Goal: Entertainment & Leisure: Consume media (video, audio)

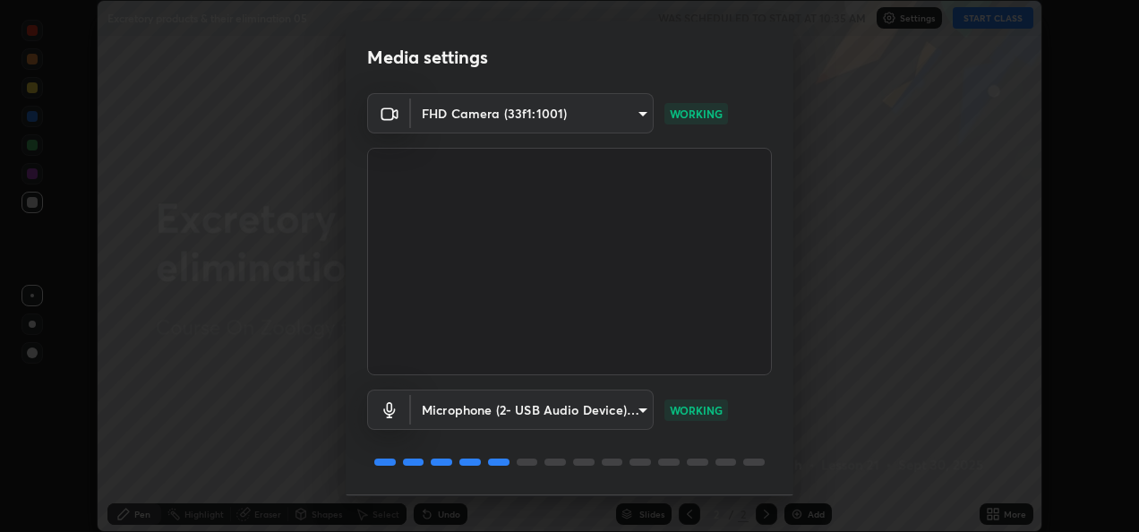
scroll to position [55, 0]
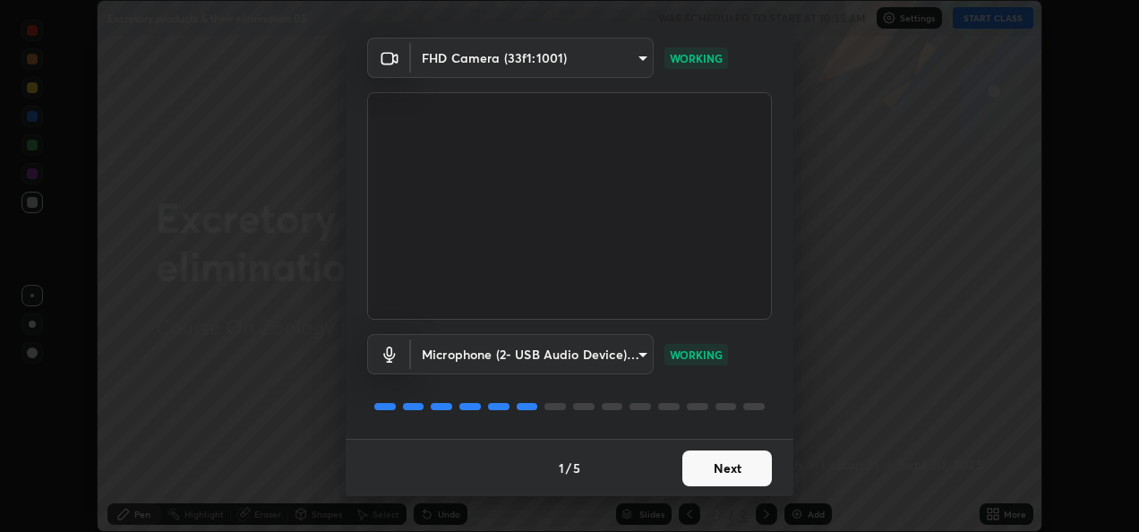
click at [697, 457] on button "Next" at bounding box center [727, 468] width 90 height 36
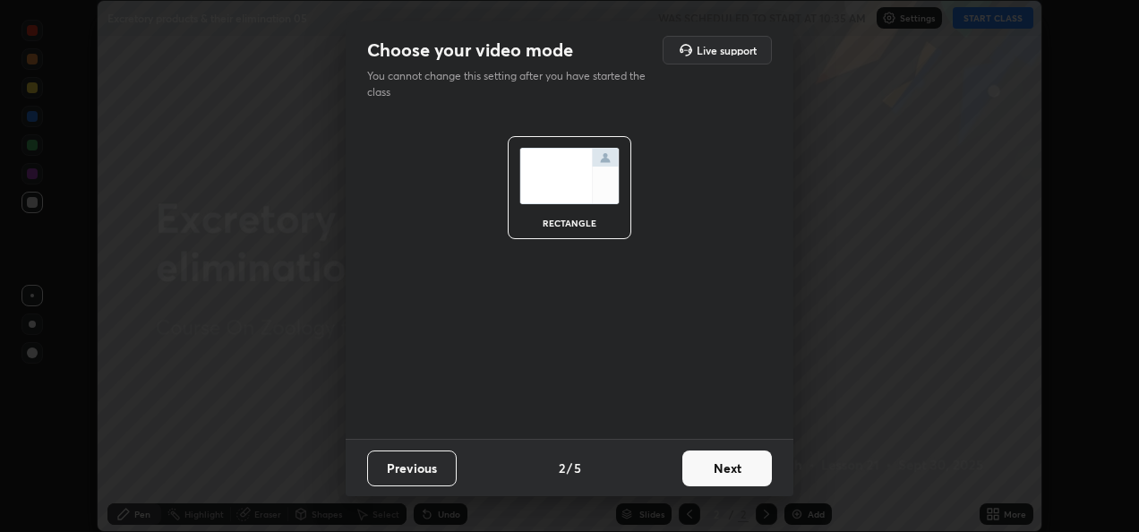
scroll to position [0, 0]
click at [694, 458] on button "Next" at bounding box center [727, 468] width 90 height 36
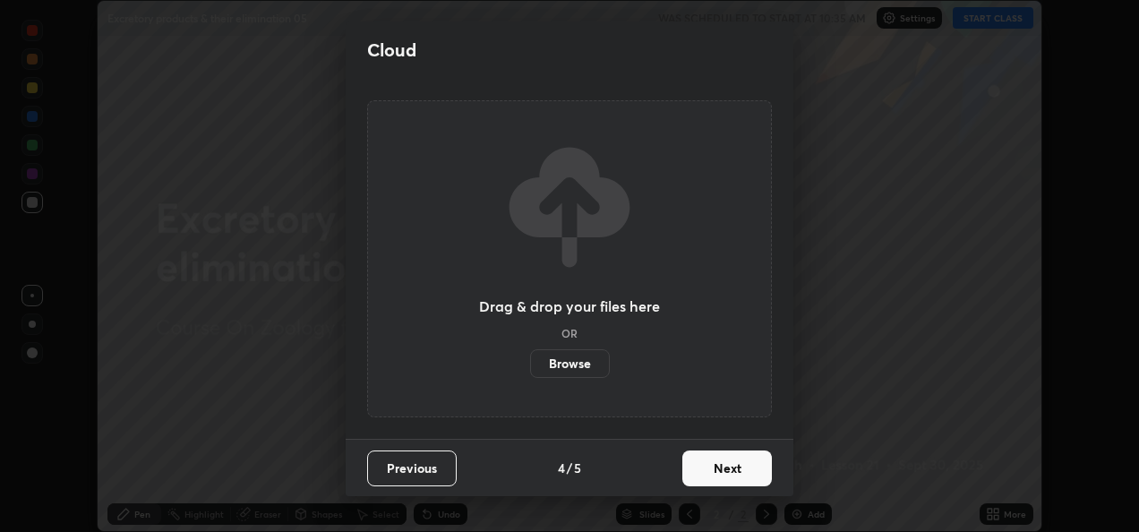
click at [707, 466] on button "Next" at bounding box center [727, 468] width 90 height 36
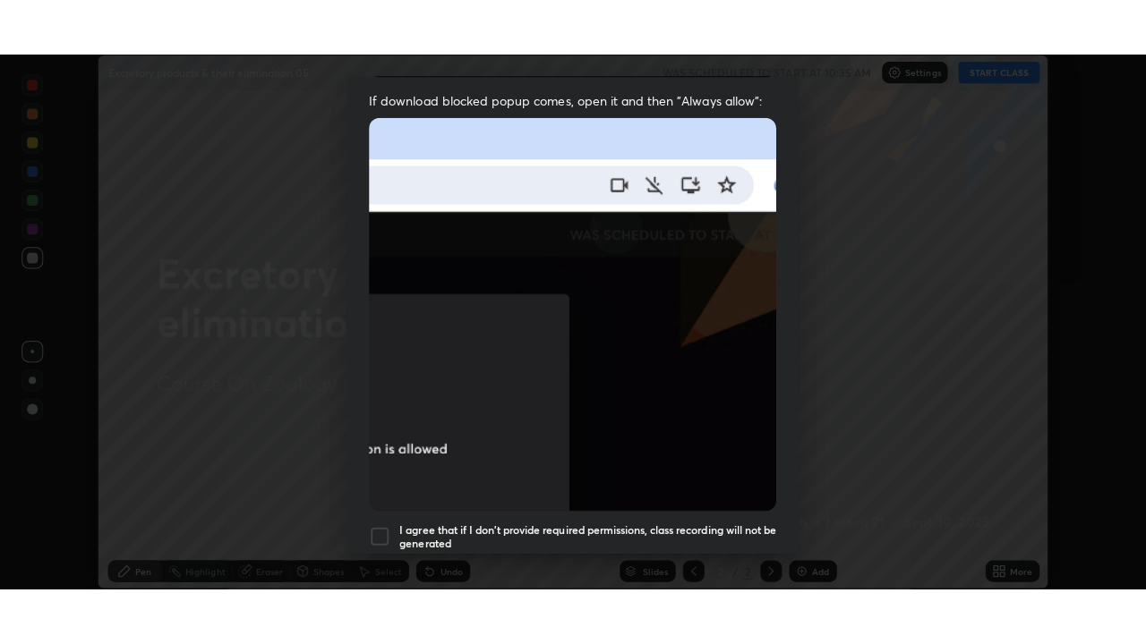
scroll to position [421, 0]
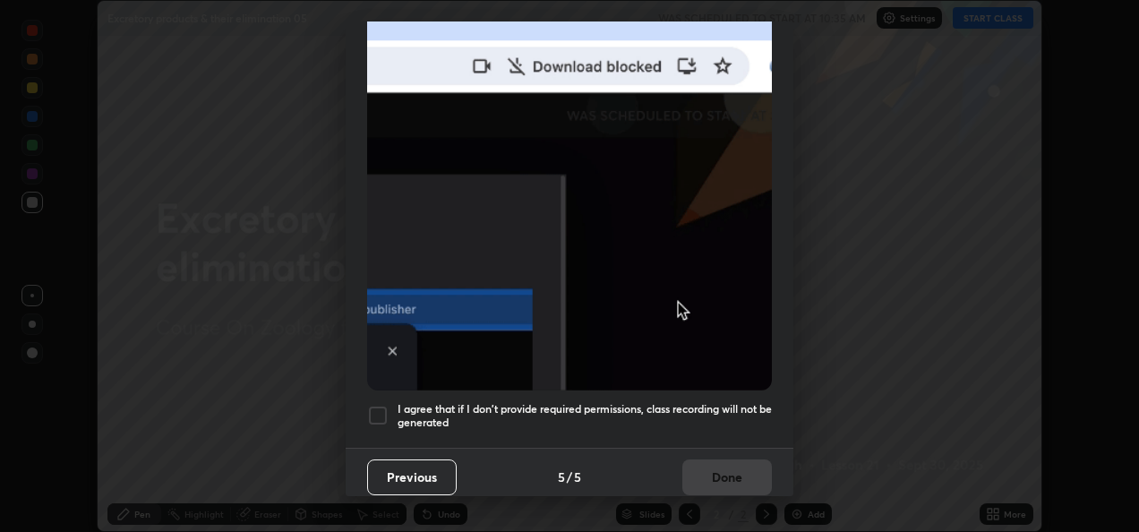
click at [432, 405] on h5 "I agree that if I don't provide required permissions, class recording will not …" at bounding box center [584, 416] width 374 height 28
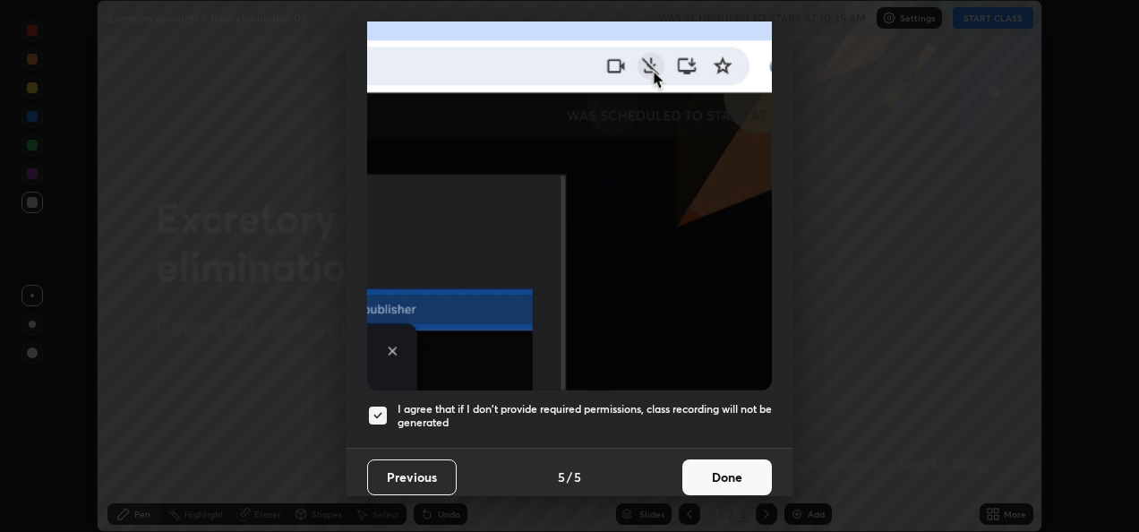
click at [719, 469] on button "Done" at bounding box center [727, 477] width 90 height 36
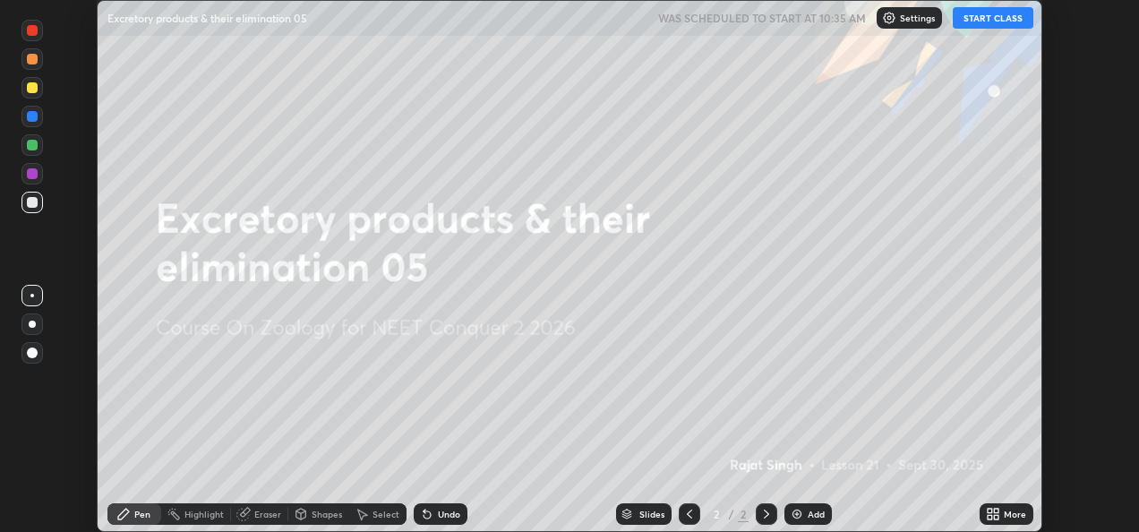
click at [986, 512] on icon at bounding box center [993, 514] width 14 height 14
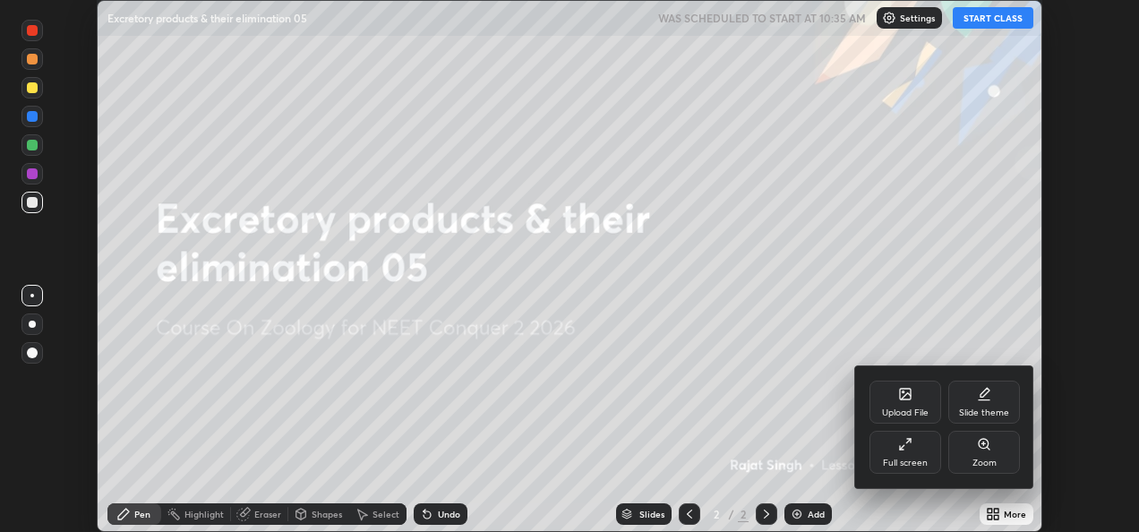
click at [906, 454] on div "Full screen" at bounding box center [905, 452] width 72 height 43
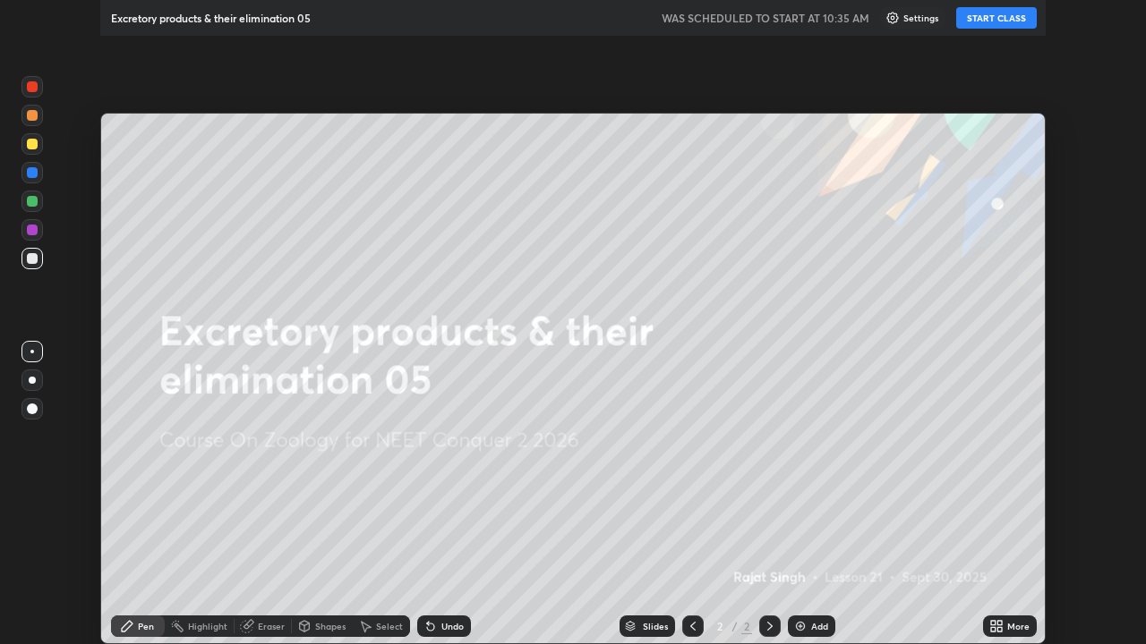
scroll to position [644, 1146]
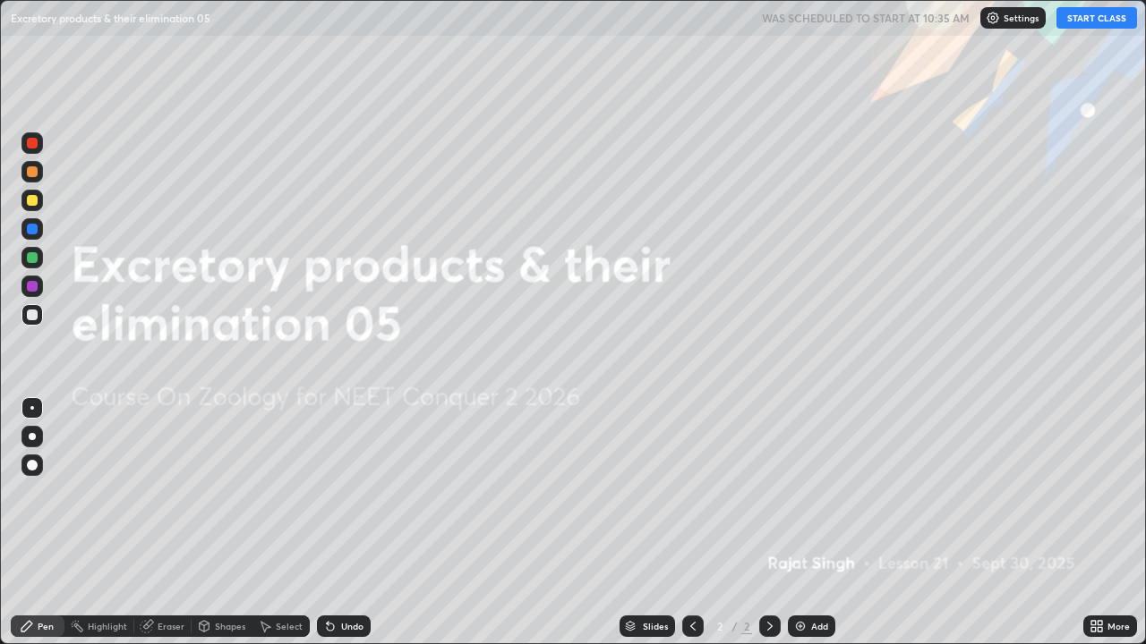
click at [1086, 23] on button "START CLASS" at bounding box center [1096, 17] width 81 height 21
click at [32, 437] on div at bounding box center [32, 436] width 7 height 7
click at [807, 531] on div "Add" at bounding box center [811, 626] width 47 height 21
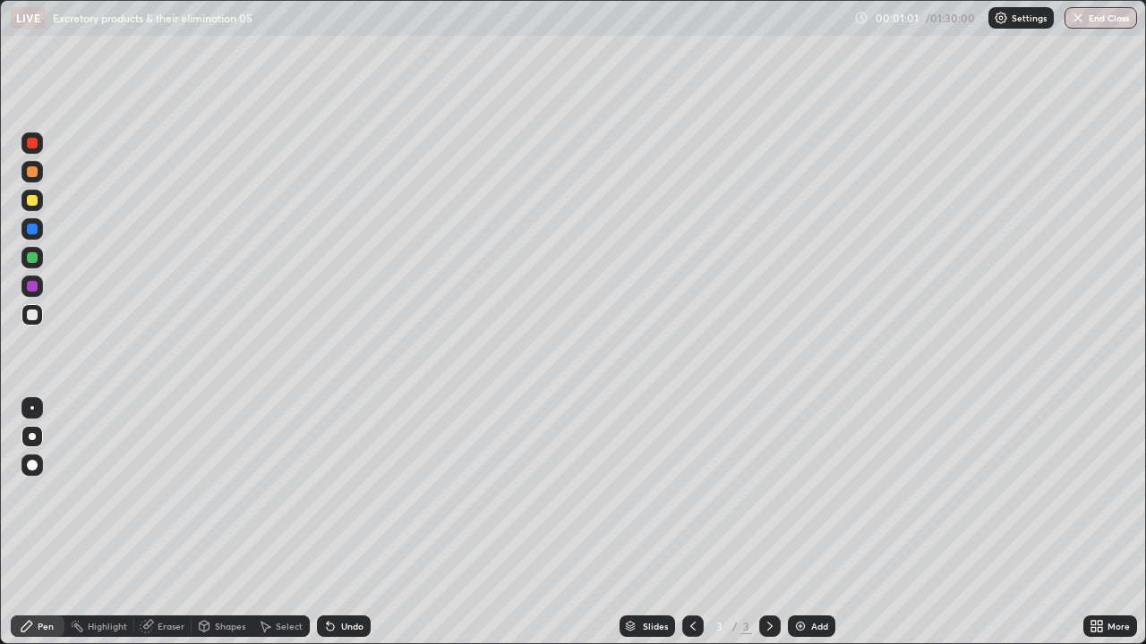
click at [40, 257] on div at bounding box center [31, 257] width 21 height 21
click at [31, 175] on div at bounding box center [32, 171] width 11 height 11
click at [336, 531] on div "Undo" at bounding box center [344, 626] width 54 height 21
click at [328, 531] on icon at bounding box center [330, 627] width 7 height 7
click at [30, 204] on div at bounding box center [32, 200] width 11 height 11
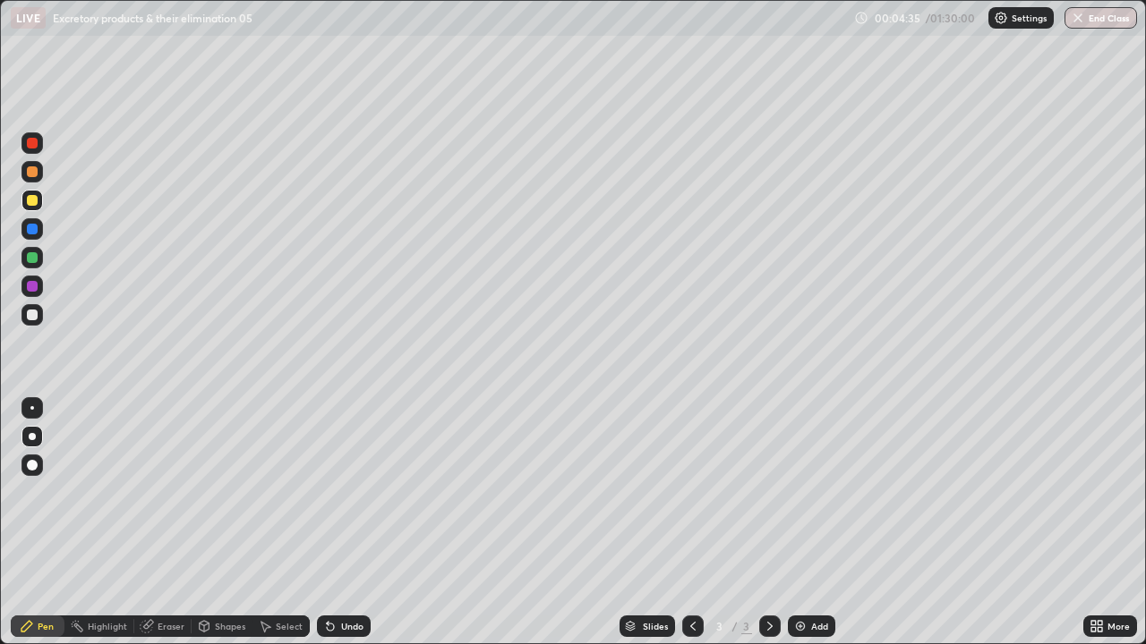
click at [31, 144] on div at bounding box center [32, 143] width 11 height 11
click at [33, 228] on div at bounding box center [32, 229] width 11 height 11
click at [31, 174] on div at bounding box center [32, 171] width 11 height 11
click at [331, 531] on icon at bounding box center [330, 627] width 7 height 7
click at [335, 531] on div "Undo" at bounding box center [344, 626] width 54 height 21
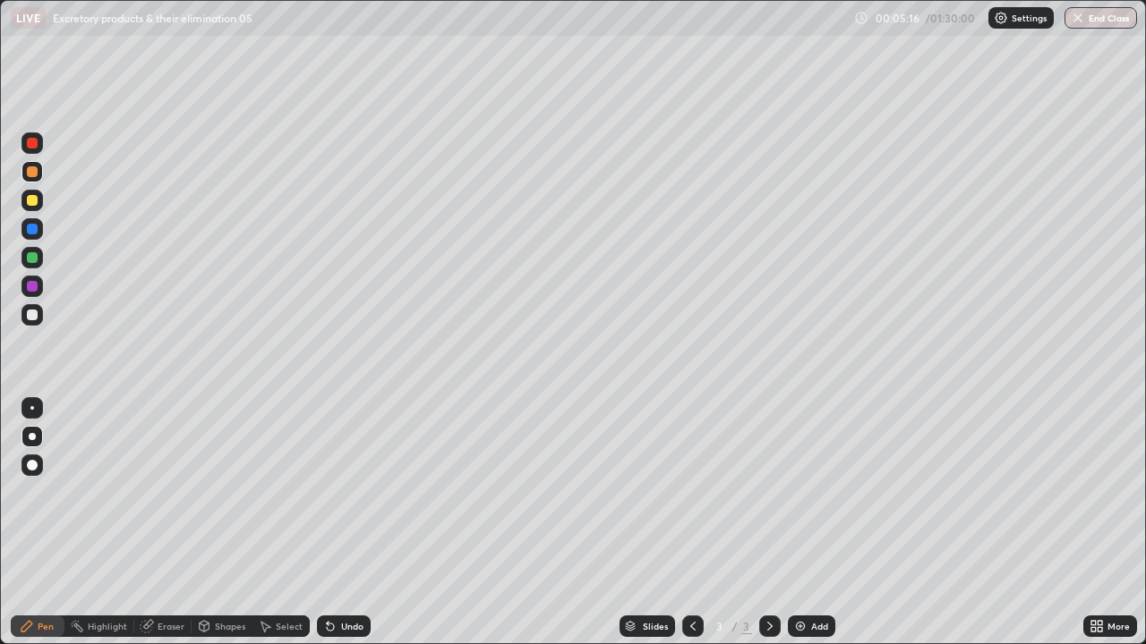
click at [341, 531] on div "Undo" at bounding box center [352, 626] width 22 height 9
click at [344, 531] on div "Undo" at bounding box center [344, 626] width 54 height 21
click at [32, 205] on div at bounding box center [32, 200] width 11 height 11
click at [36, 317] on div at bounding box center [32, 315] width 11 height 11
click at [807, 531] on div "Add" at bounding box center [811, 626] width 47 height 21
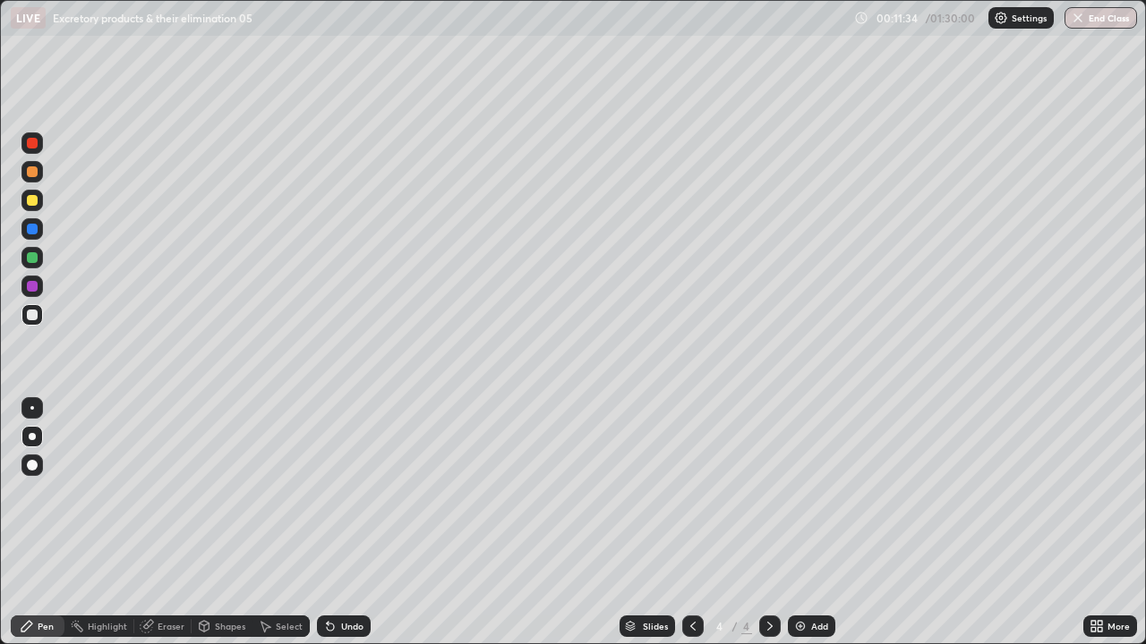
click at [37, 317] on div at bounding box center [32, 315] width 11 height 11
click at [32, 201] on div at bounding box center [32, 200] width 11 height 11
click at [31, 176] on div at bounding box center [32, 171] width 11 height 11
click at [36, 465] on div at bounding box center [32, 465] width 11 height 11
click at [32, 318] on div at bounding box center [32, 315] width 11 height 11
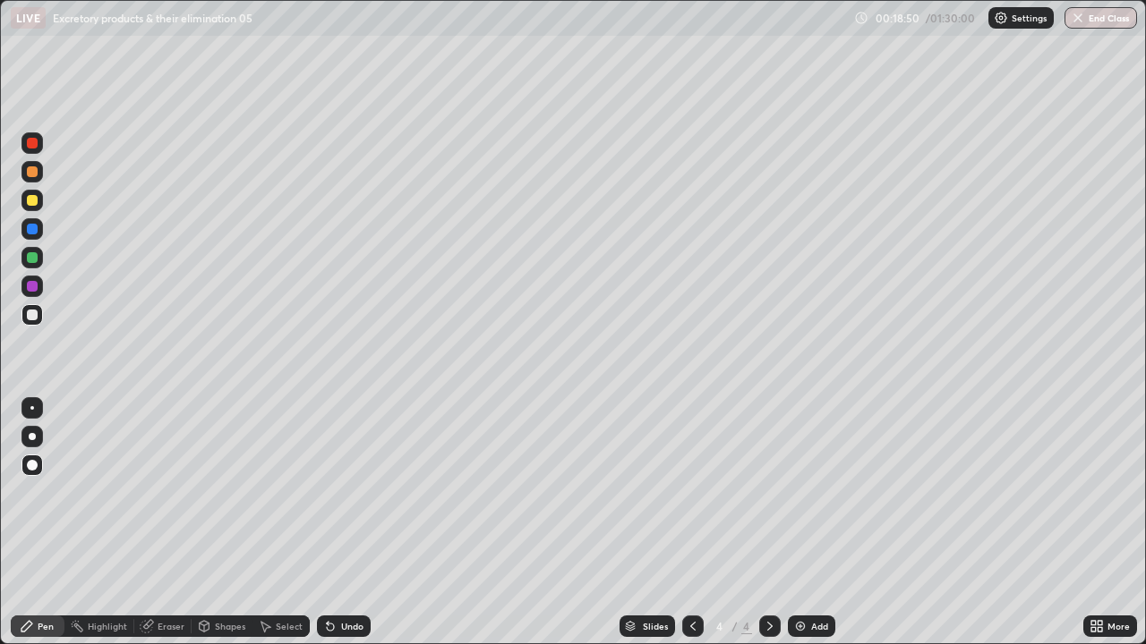
click at [694, 531] on div at bounding box center [692, 626] width 21 height 21
click at [759, 531] on div at bounding box center [769, 626] width 21 height 21
click at [25, 434] on div at bounding box center [31, 436] width 21 height 21
click at [32, 172] on div at bounding box center [32, 171] width 11 height 11
click at [29, 254] on div at bounding box center [32, 257] width 11 height 11
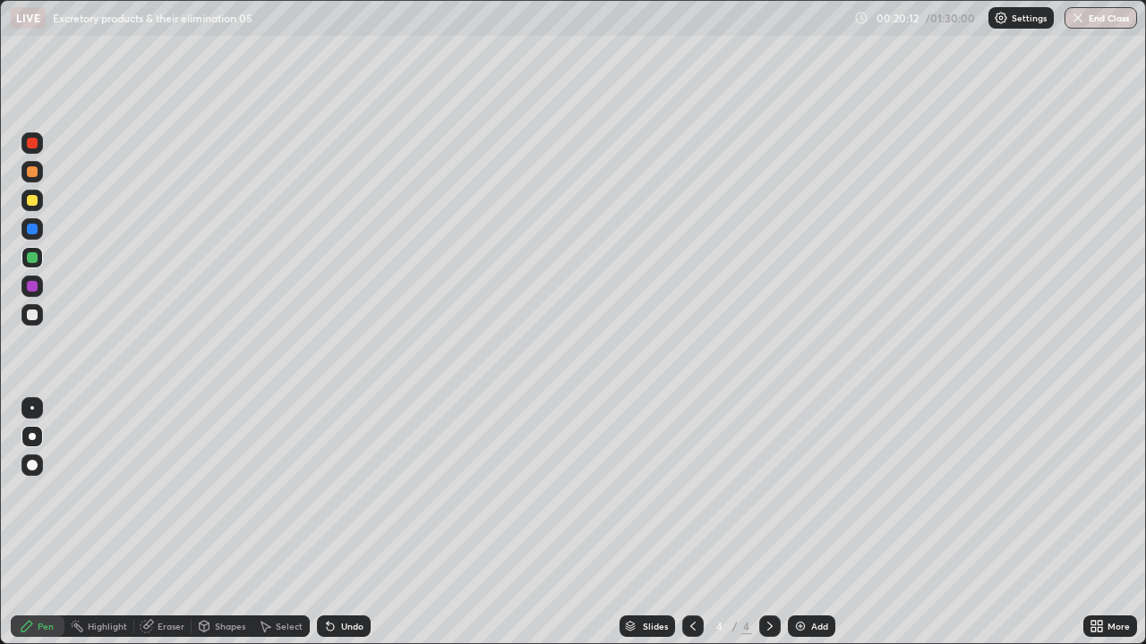
click at [31, 145] on div at bounding box center [32, 143] width 11 height 11
click at [32, 409] on div at bounding box center [32, 408] width 4 height 4
click at [35, 200] on div at bounding box center [32, 200] width 11 height 11
click at [29, 175] on div at bounding box center [32, 171] width 11 height 11
click at [34, 256] on div at bounding box center [32, 257] width 11 height 11
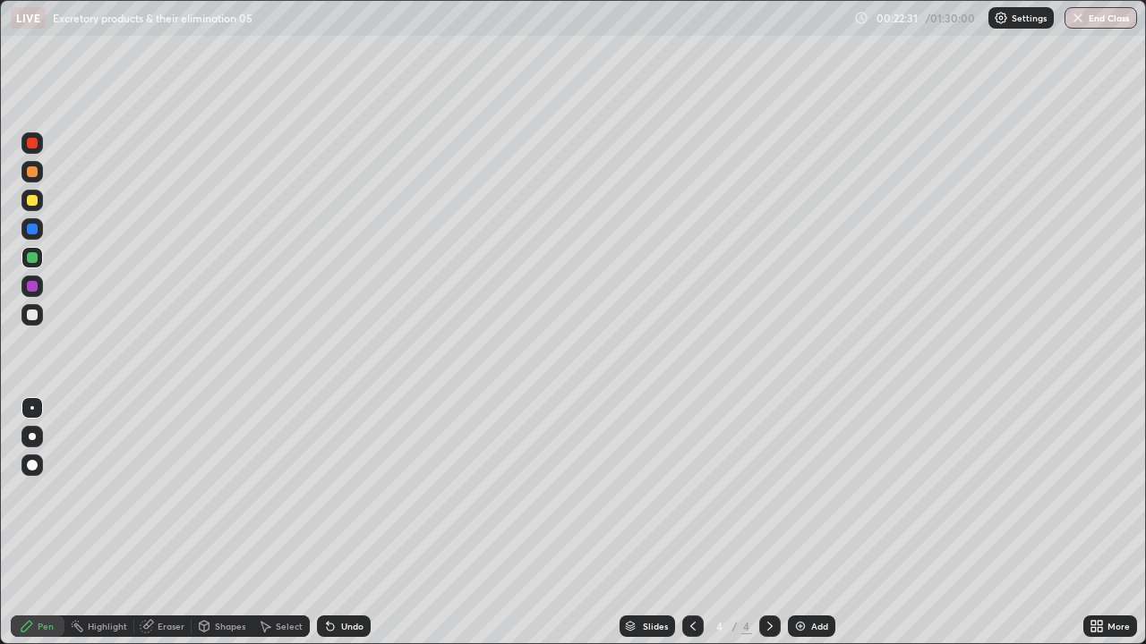
click at [32, 286] on div at bounding box center [32, 286] width 11 height 11
click at [30, 201] on div at bounding box center [32, 200] width 11 height 11
click at [32, 228] on div at bounding box center [32, 229] width 11 height 11
click at [30, 174] on div at bounding box center [32, 171] width 11 height 11
click at [30, 437] on div at bounding box center [32, 436] width 7 height 7
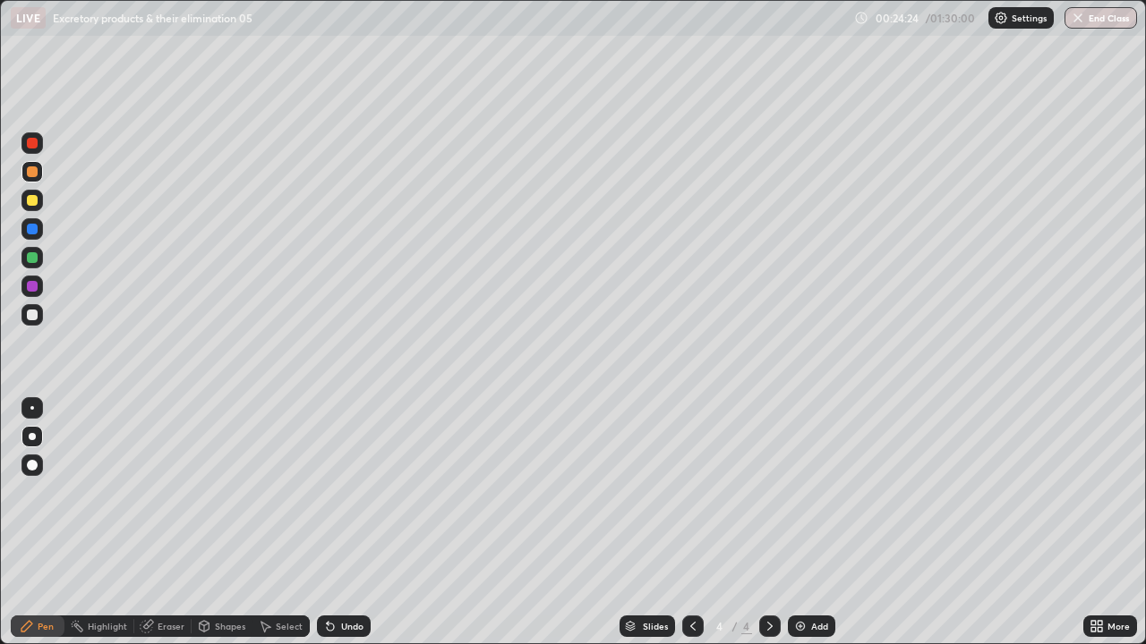
click at [33, 291] on div at bounding box center [32, 286] width 11 height 11
click at [32, 228] on div at bounding box center [32, 229] width 11 height 11
click at [34, 143] on div at bounding box center [32, 143] width 11 height 11
click at [799, 531] on img at bounding box center [800, 626] width 14 height 14
click at [35, 312] on div at bounding box center [32, 315] width 11 height 11
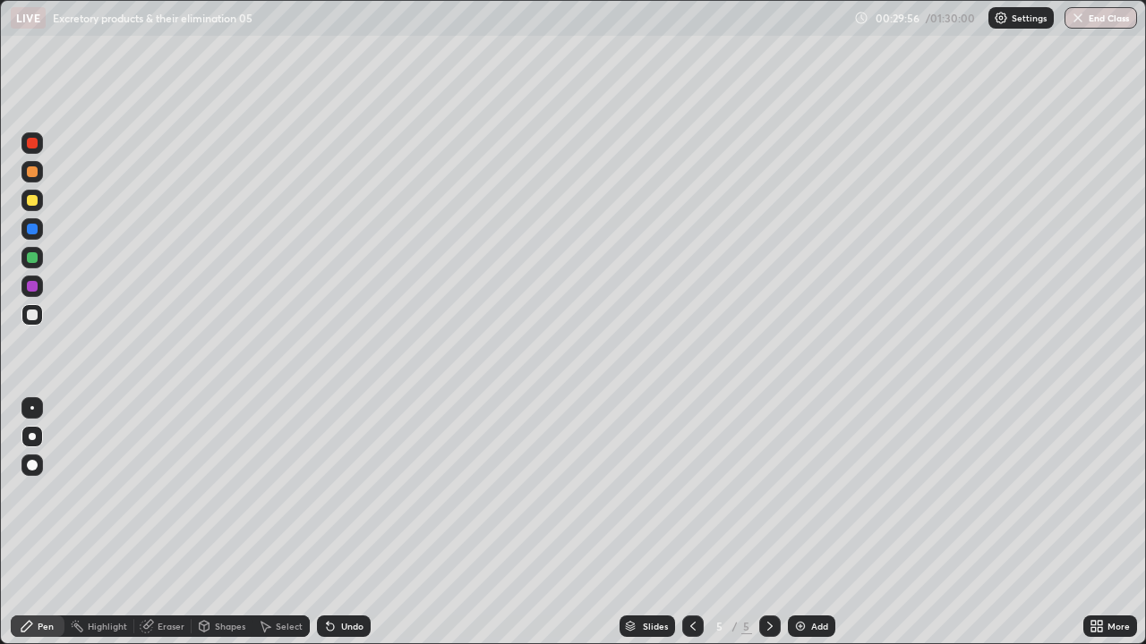
click at [33, 466] on div at bounding box center [32, 465] width 11 height 11
click at [32, 259] on div at bounding box center [32, 257] width 11 height 11
click at [31, 416] on div at bounding box center [31, 407] width 21 height 21
click at [30, 315] on div at bounding box center [32, 315] width 11 height 11
click at [32, 203] on div at bounding box center [32, 200] width 11 height 11
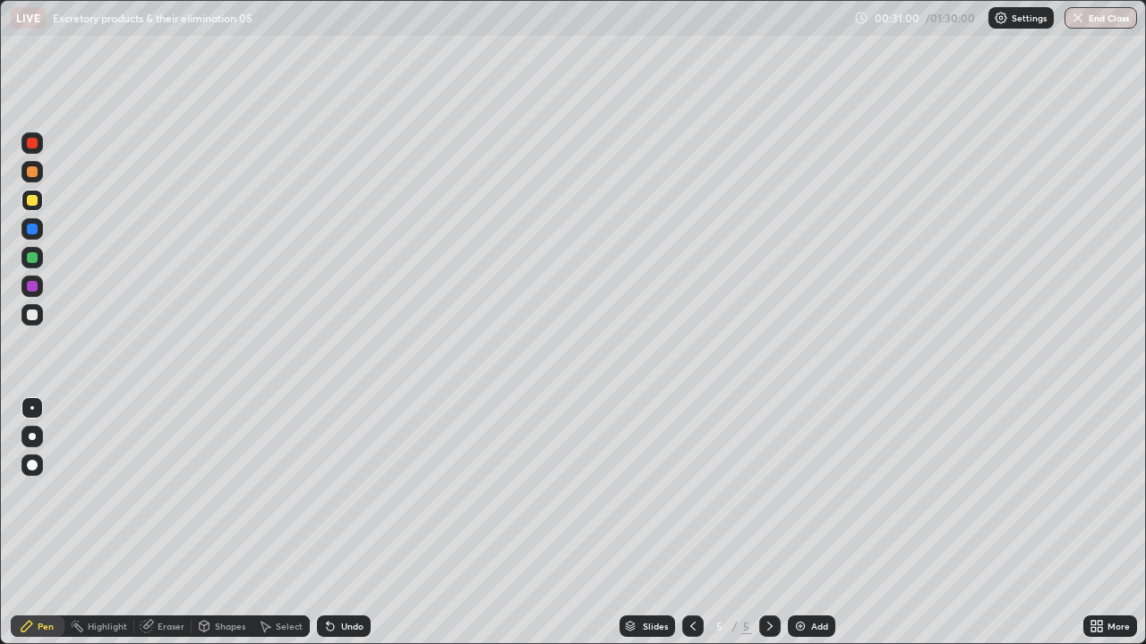
click at [34, 142] on div at bounding box center [32, 143] width 11 height 11
click at [34, 203] on div at bounding box center [32, 200] width 11 height 11
click at [32, 174] on div at bounding box center [32, 171] width 11 height 11
click at [682, 531] on div at bounding box center [692, 626] width 21 height 21
click at [767, 531] on icon at bounding box center [770, 626] width 14 height 14
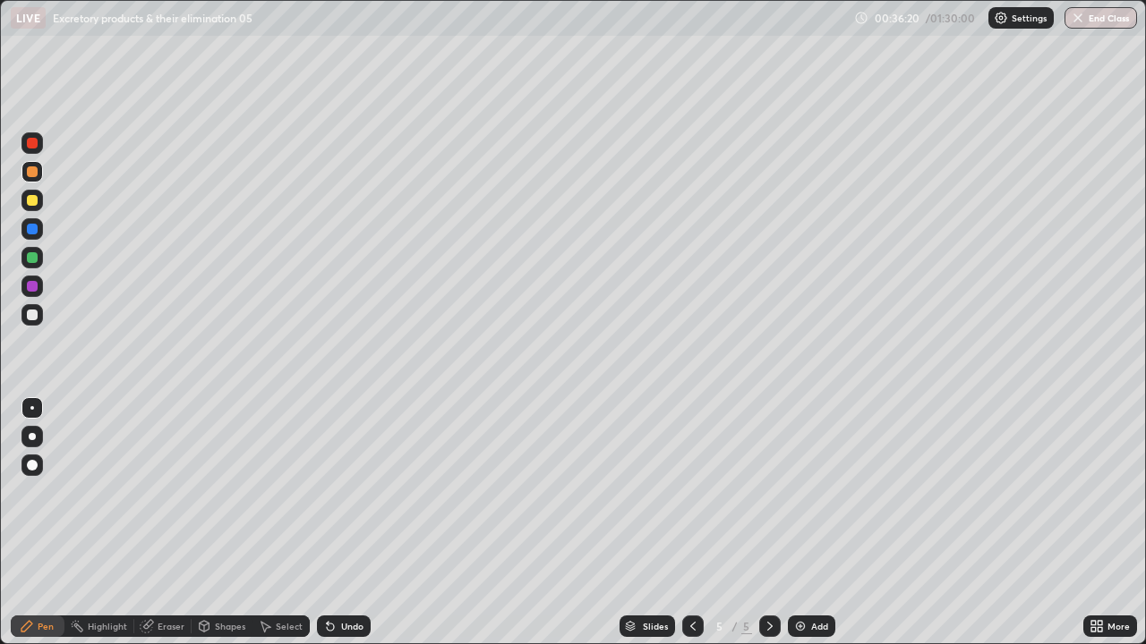
click at [37, 256] on div at bounding box center [32, 257] width 11 height 11
click at [799, 531] on img at bounding box center [800, 626] width 14 height 14
click at [32, 260] on div at bounding box center [32, 257] width 11 height 11
click at [32, 438] on div at bounding box center [32, 436] width 7 height 7
click at [30, 144] on div at bounding box center [32, 143] width 11 height 11
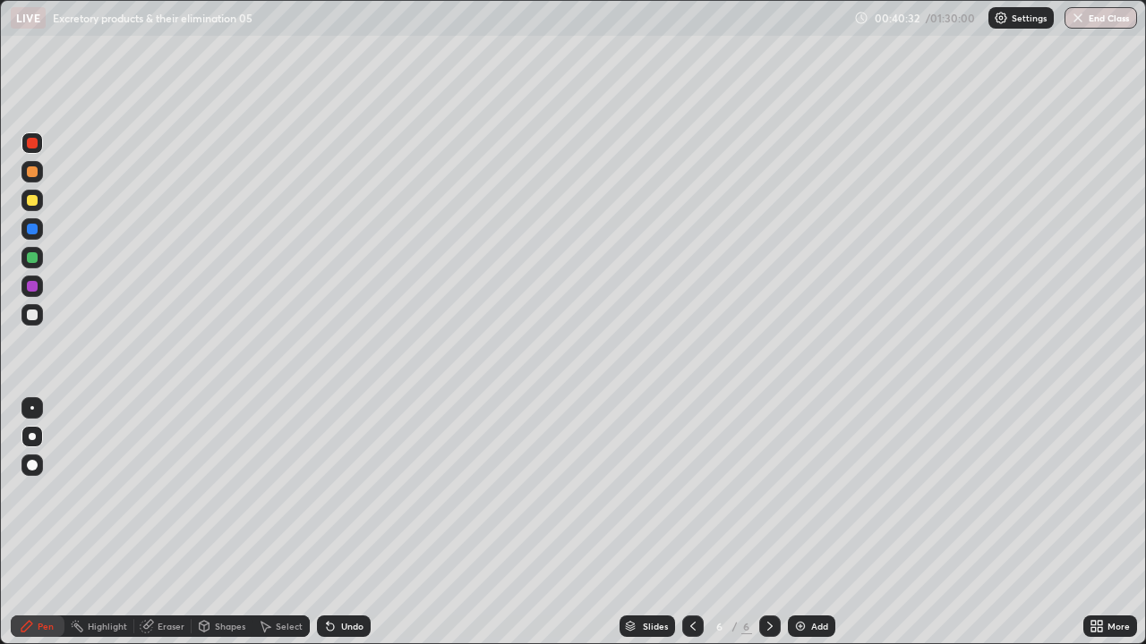
click at [356, 531] on div "Undo" at bounding box center [344, 626] width 54 height 21
click at [337, 531] on div "Undo" at bounding box center [344, 626] width 54 height 21
click at [350, 531] on div "Undo" at bounding box center [352, 626] width 22 height 9
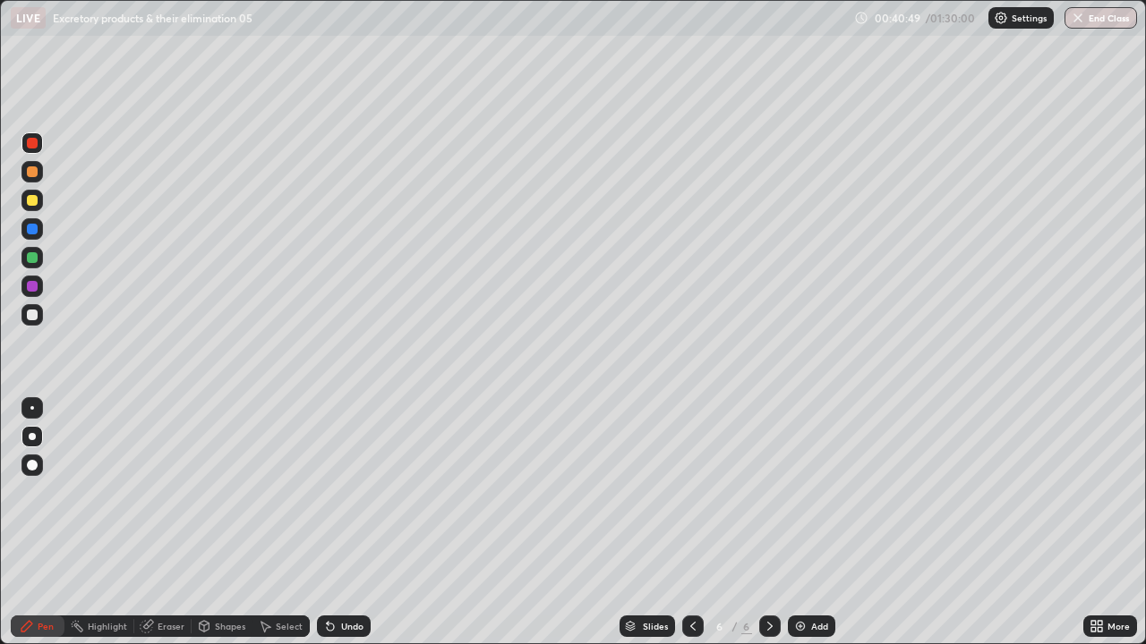
click at [350, 531] on div "Undo" at bounding box center [352, 626] width 22 height 9
click at [33, 200] on div at bounding box center [32, 200] width 11 height 11
click at [32, 173] on div at bounding box center [32, 171] width 11 height 11
click at [31, 287] on div at bounding box center [32, 286] width 11 height 11
click at [34, 202] on div at bounding box center [32, 200] width 11 height 11
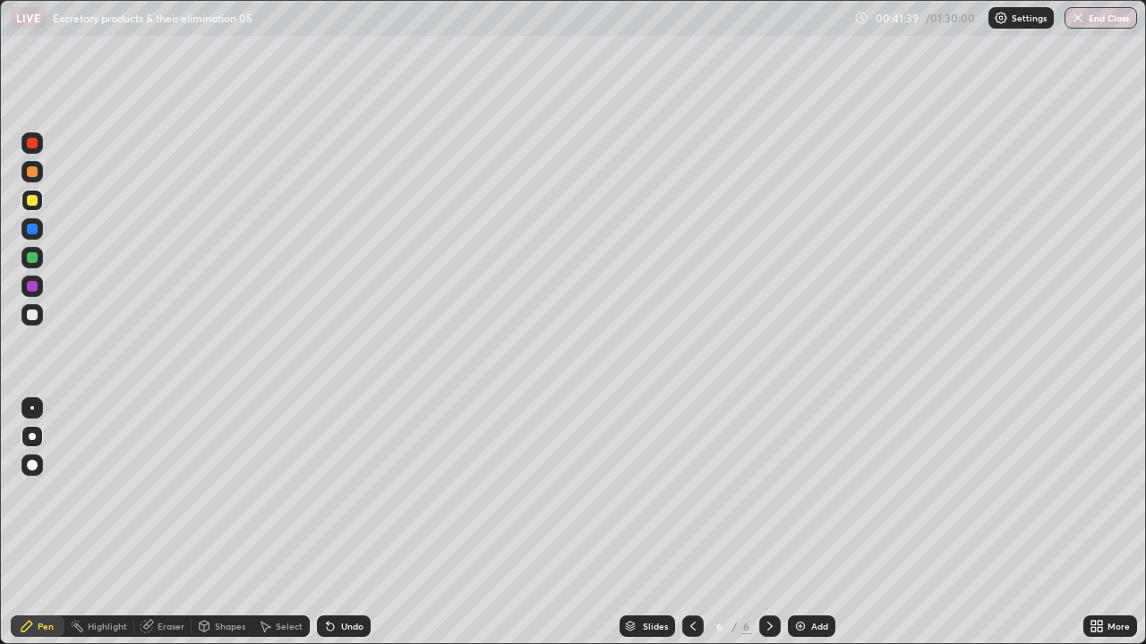
click at [29, 230] on div at bounding box center [32, 229] width 11 height 11
click at [30, 286] on div at bounding box center [32, 286] width 11 height 11
click at [346, 531] on div "Undo" at bounding box center [352, 626] width 22 height 9
click at [352, 531] on div "Undo" at bounding box center [352, 626] width 22 height 9
click at [29, 201] on div at bounding box center [32, 200] width 11 height 11
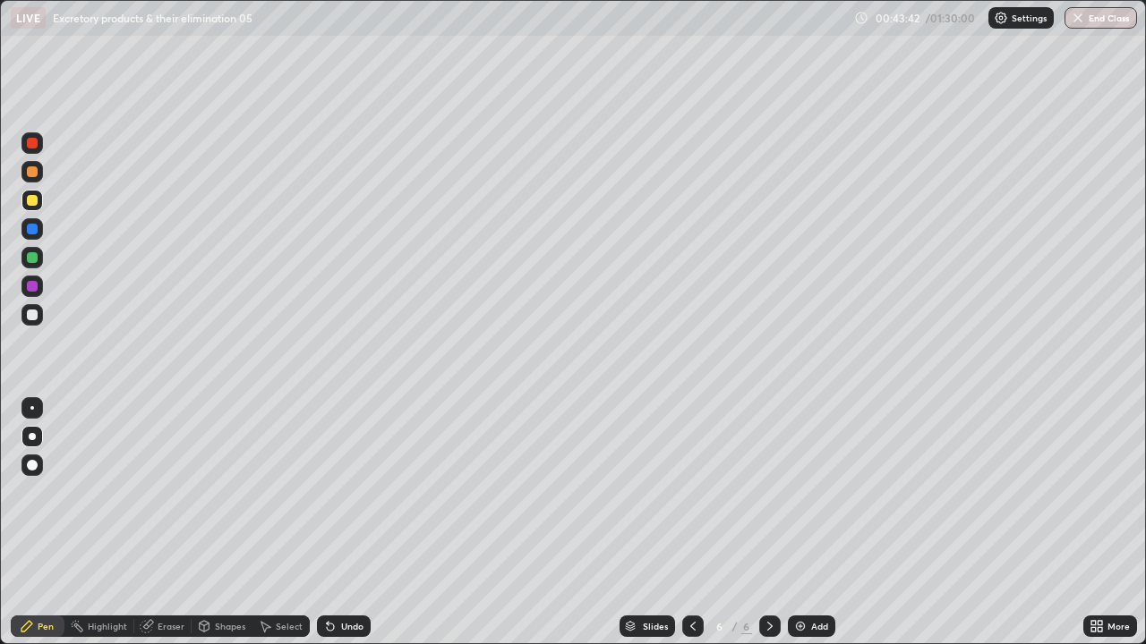
click at [33, 172] on div at bounding box center [32, 171] width 11 height 11
click at [32, 232] on div at bounding box center [32, 229] width 11 height 11
click at [27, 285] on div at bounding box center [32, 286] width 11 height 11
click at [30, 174] on div at bounding box center [32, 171] width 11 height 11
click at [31, 202] on div at bounding box center [32, 200] width 11 height 11
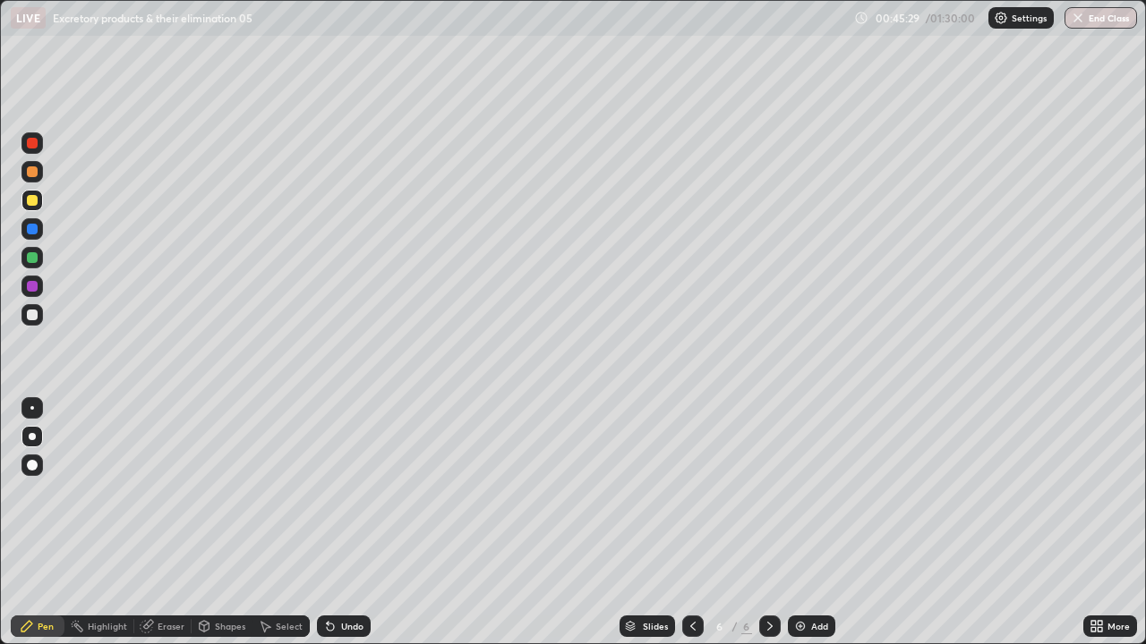
click at [34, 234] on div at bounding box center [32, 229] width 11 height 11
click at [33, 286] on div at bounding box center [32, 286] width 11 height 11
click at [34, 232] on div at bounding box center [32, 229] width 11 height 11
click at [30, 171] on div at bounding box center [32, 171] width 11 height 11
click at [30, 201] on div at bounding box center [32, 200] width 11 height 11
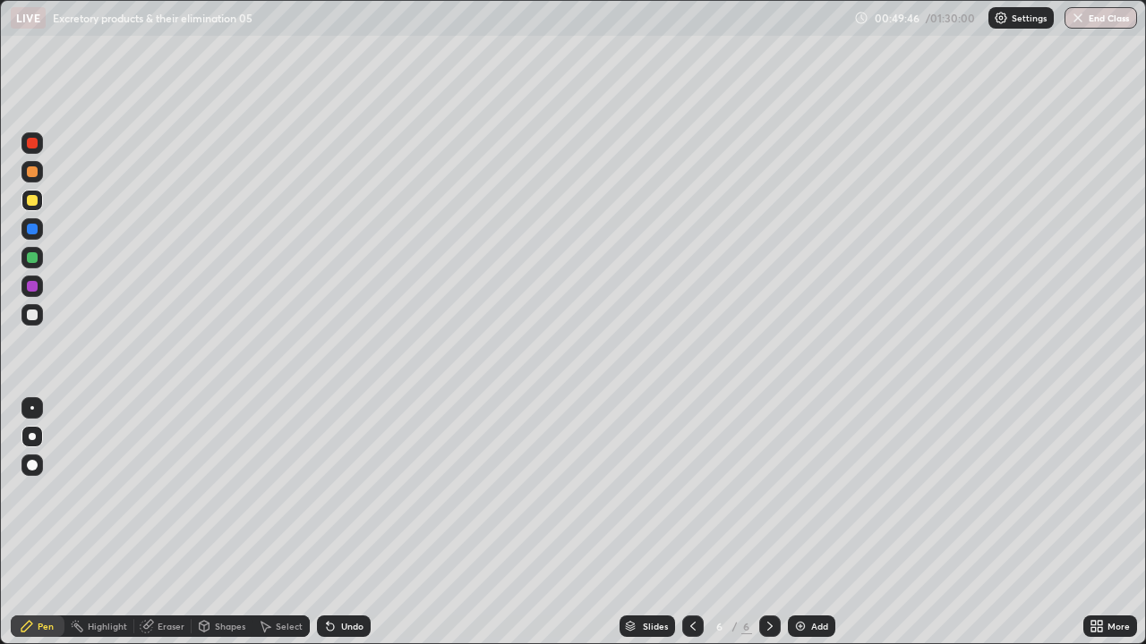
click at [32, 229] on div at bounding box center [32, 229] width 11 height 11
click at [34, 256] on div at bounding box center [32, 257] width 11 height 11
click at [29, 174] on div at bounding box center [32, 171] width 11 height 11
click at [27, 233] on div at bounding box center [32, 229] width 11 height 11
click at [33, 201] on div at bounding box center [32, 200] width 11 height 11
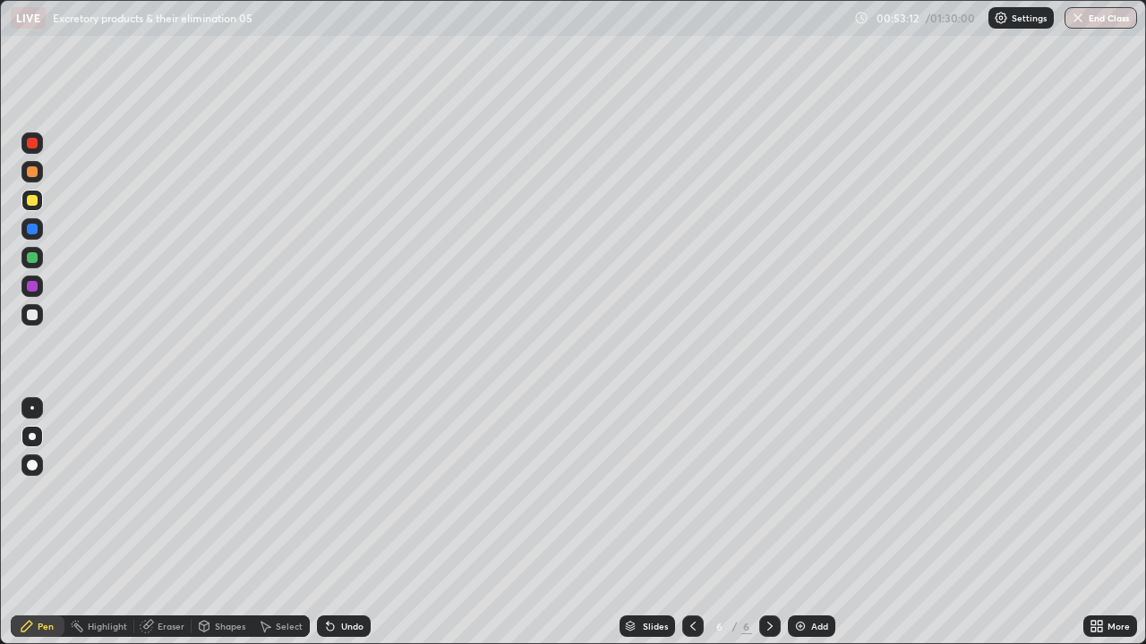
click at [31, 171] on div at bounding box center [32, 171] width 11 height 11
click at [30, 144] on div at bounding box center [32, 143] width 11 height 11
click at [331, 531] on icon at bounding box center [330, 627] width 7 height 7
click at [328, 531] on icon at bounding box center [330, 627] width 7 height 7
click at [793, 531] on img at bounding box center [800, 626] width 14 height 14
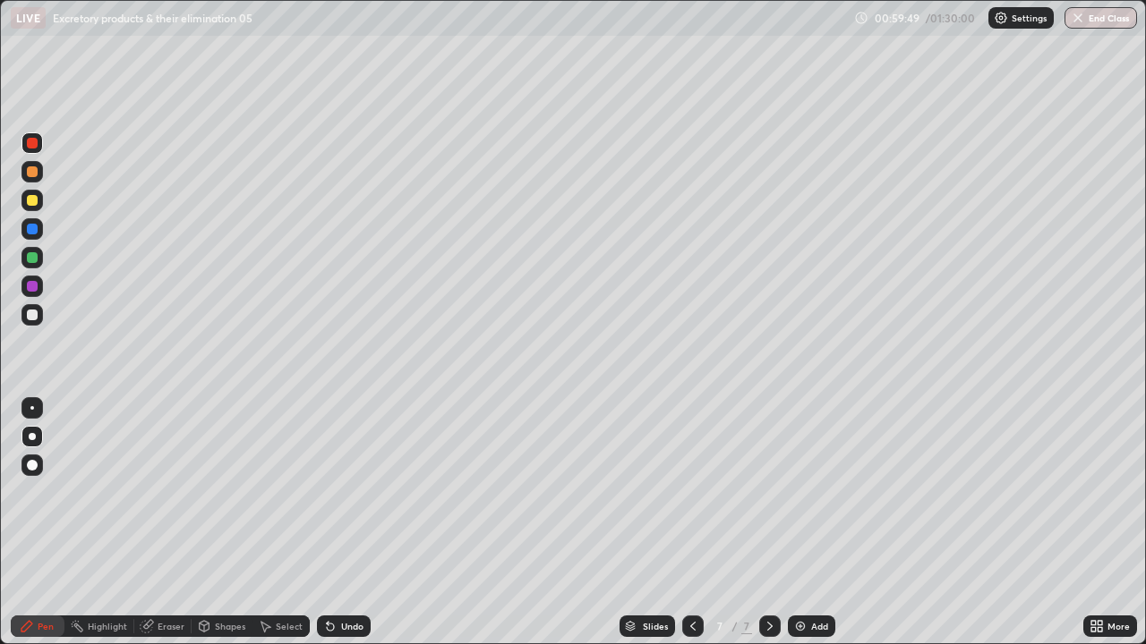
click at [31, 312] on div at bounding box center [32, 315] width 11 height 11
click at [31, 178] on div at bounding box center [31, 171] width 21 height 21
click at [29, 143] on div at bounding box center [32, 143] width 11 height 11
click at [690, 531] on icon at bounding box center [693, 626] width 14 height 14
click at [107, 531] on div "Highlight" at bounding box center [107, 626] width 39 height 9
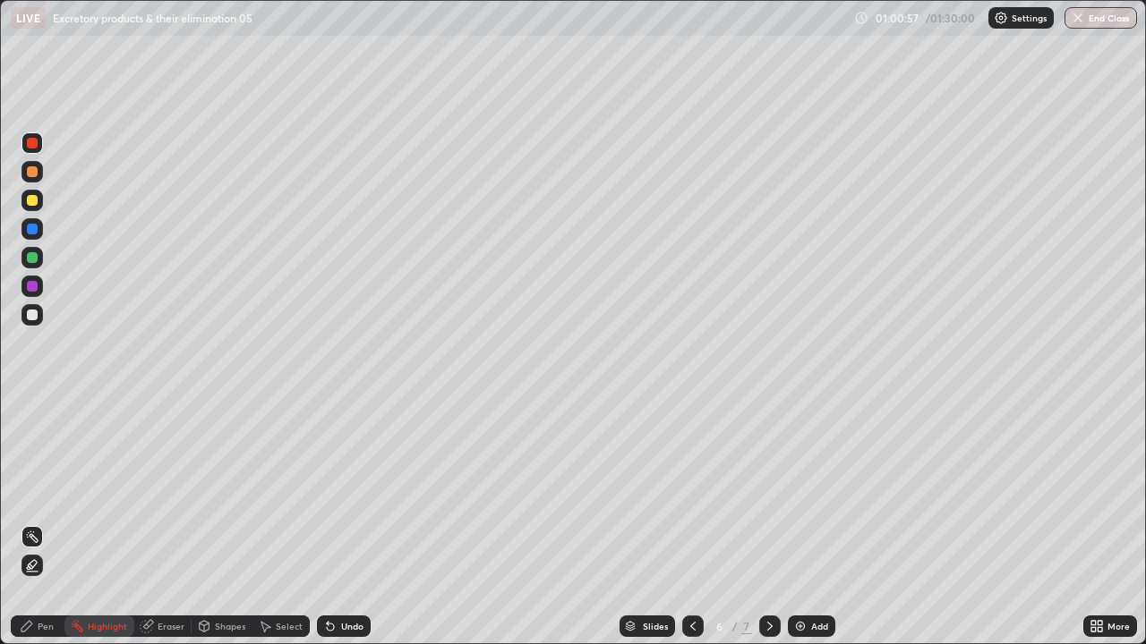
click at [30, 230] on div at bounding box center [32, 229] width 11 height 11
click at [30, 259] on div at bounding box center [32, 257] width 11 height 11
click at [33, 287] on div at bounding box center [32, 286] width 11 height 11
click at [44, 531] on div "Pen" at bounding box center [46, 626] width 16 height 9
click at [775, 531] on div at bounding box center [769, 626] width 21 height 21
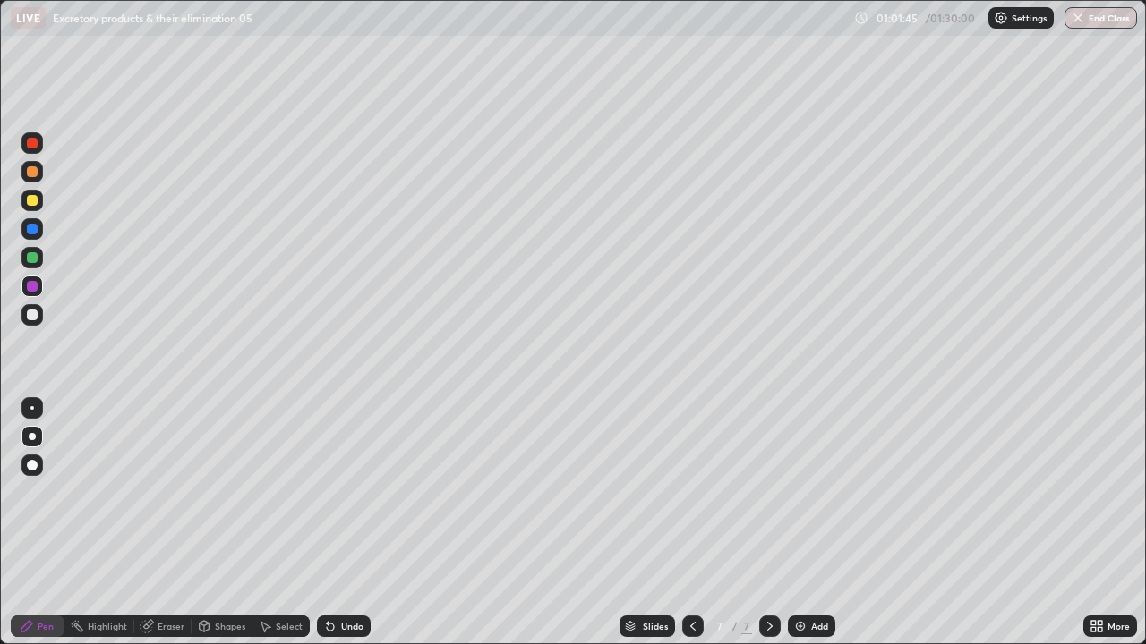
click at [34, 141] on div at bounding box center [32, 143] width 11 height 11
click at [33, 172] on div at bounding box center [32, 171] width 11 height 11
click at [29, 304] on div at bounding box center [31, 314] width 21 height 21
click at [35, 199] on div at bounding box center [32, 200] width 11 height 11
click at [30, 259] on div at bounding box center [32, 257] width 11 height 11
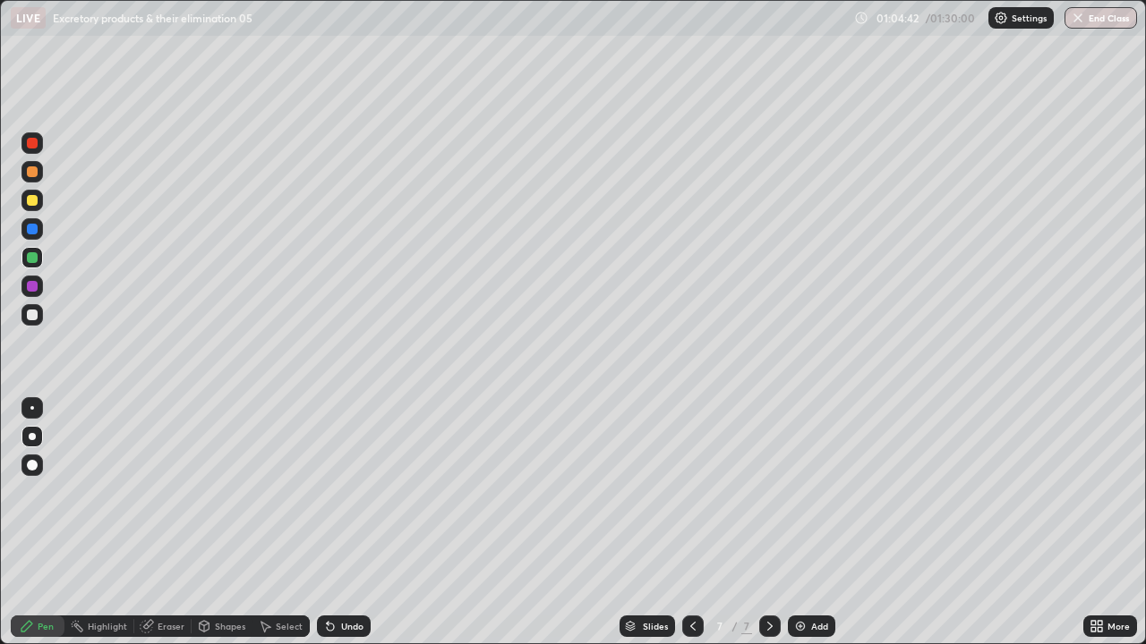
click at [35, 199] on div at bounding box center [32, 200] width 11 height 11
click at [31, 232] on div at bounding box center [32, 229] width 11 height 11
click at [37, 286] on div at bounding box center [32, 286] width 11 height 11
click at [34, 286] on div at bounding box center [32, 286] width 11 height 11
click at [30, 258] on div at bounding box center [32, 257] width 11 height 11
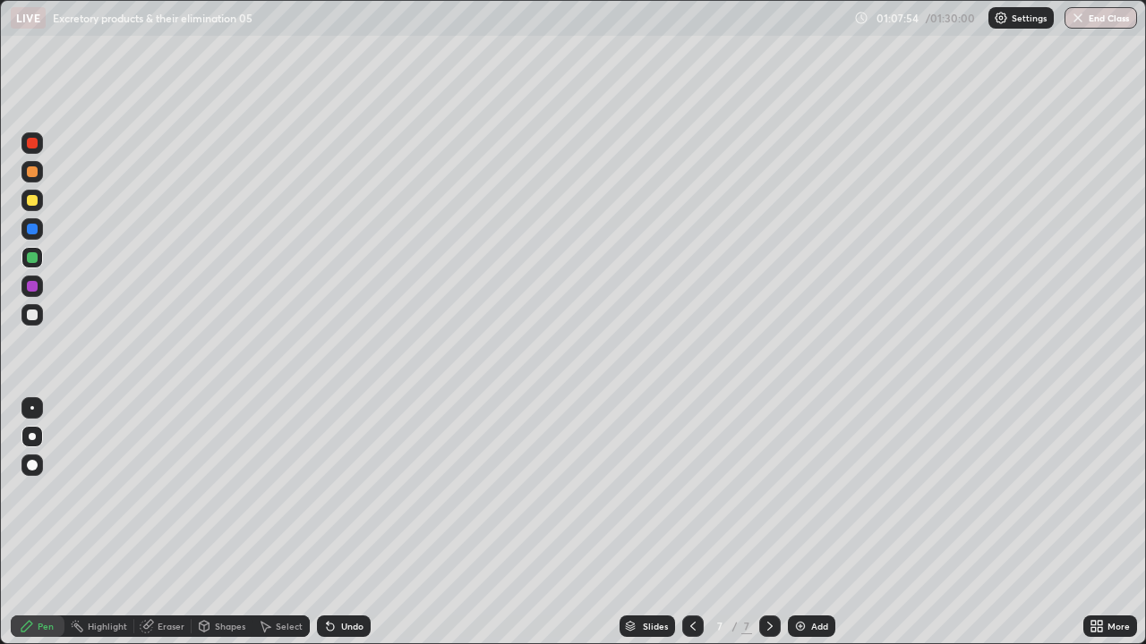
click at [31, 178] on div at bounding box center [31, 171] width 21 height 21
click at [29, 201] on div at bounding box center [32, 200] width 11 height 11
click at [30, 312] on div at bounding box center [32, 315] width 11 height 11
click at [335, 531] on div "Undo" at bounding box center [344, 626] width 54 height 21
click at [329, 531] on icon at bounding box center [330, 627] width 7 height 7
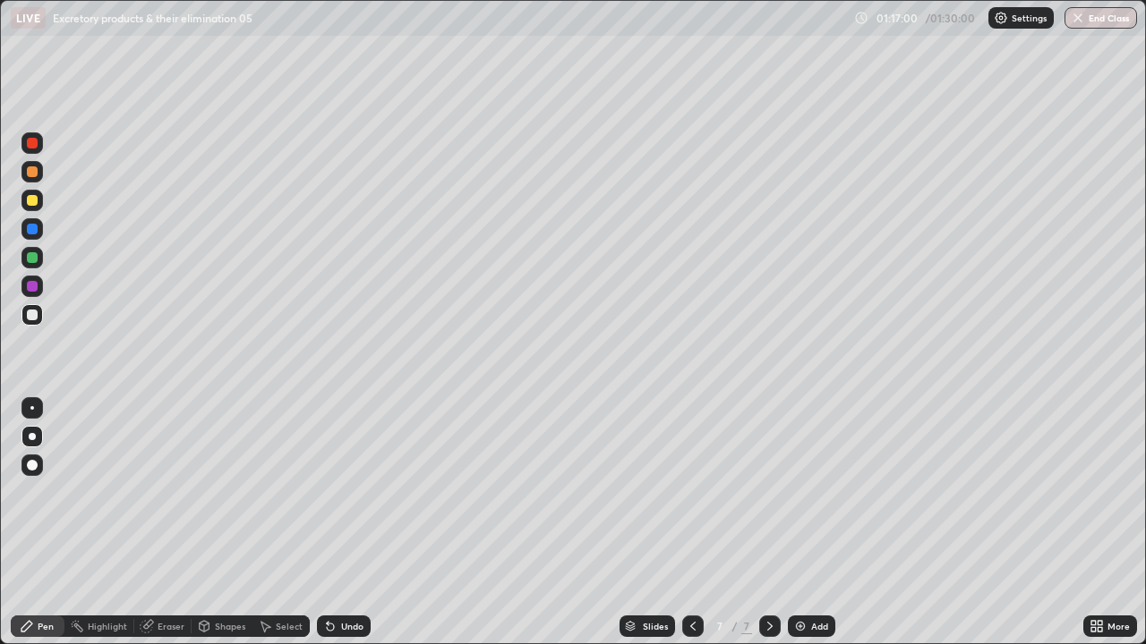
click at [327, 531] on icon at bounding box center [330, 627] width 7 height 7
click at [659, 531] on div "Slides" at bounding box center [655, 626] width 25 height 9
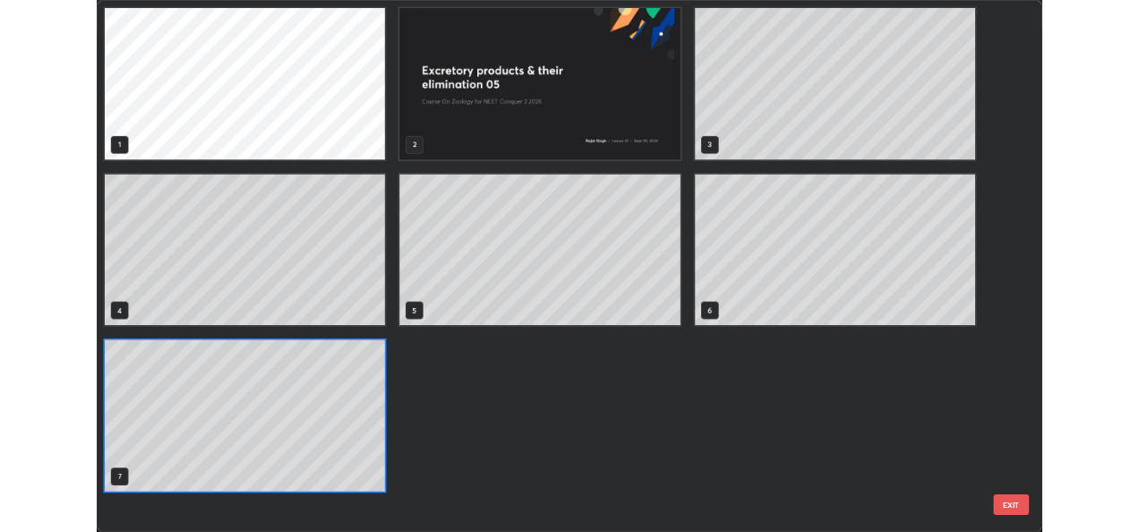
scroll to position [637, 1135]
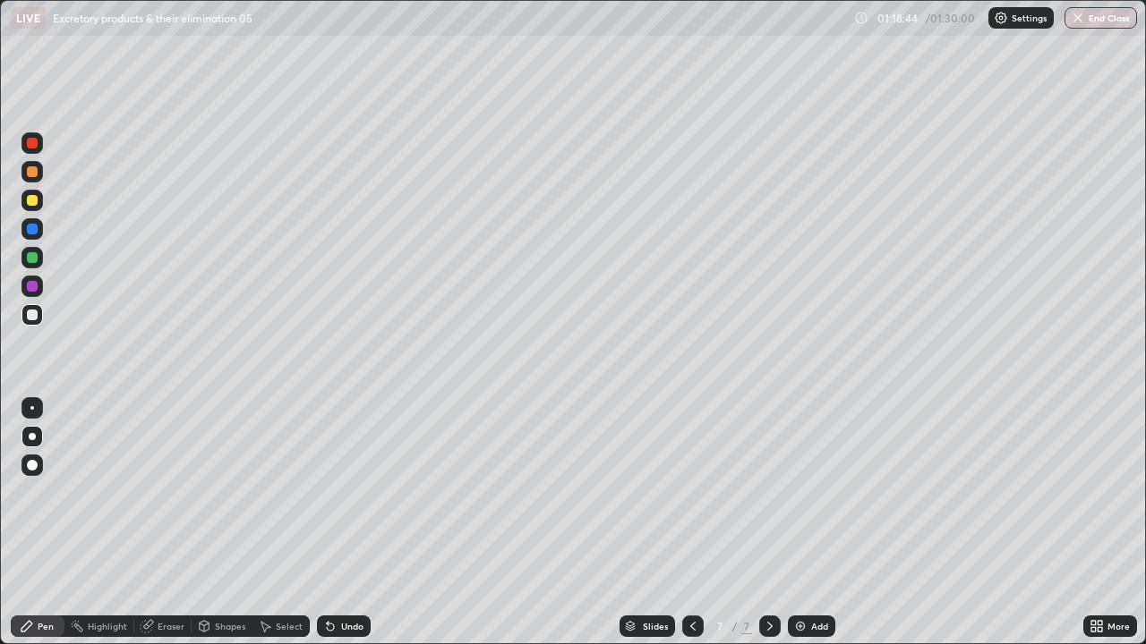
click at [1083, 21] on img "button" at bounding box center [1078, 18] width 14 height 14
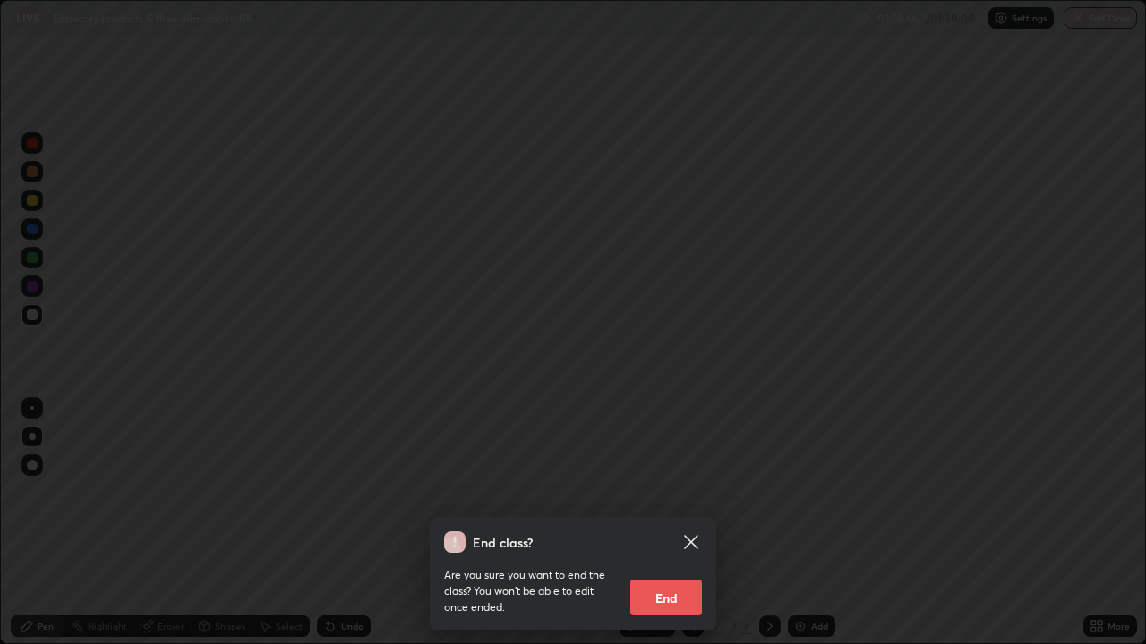
click at [656, 531] on button "End" at bounding box center [666, 598] width 72 height 36
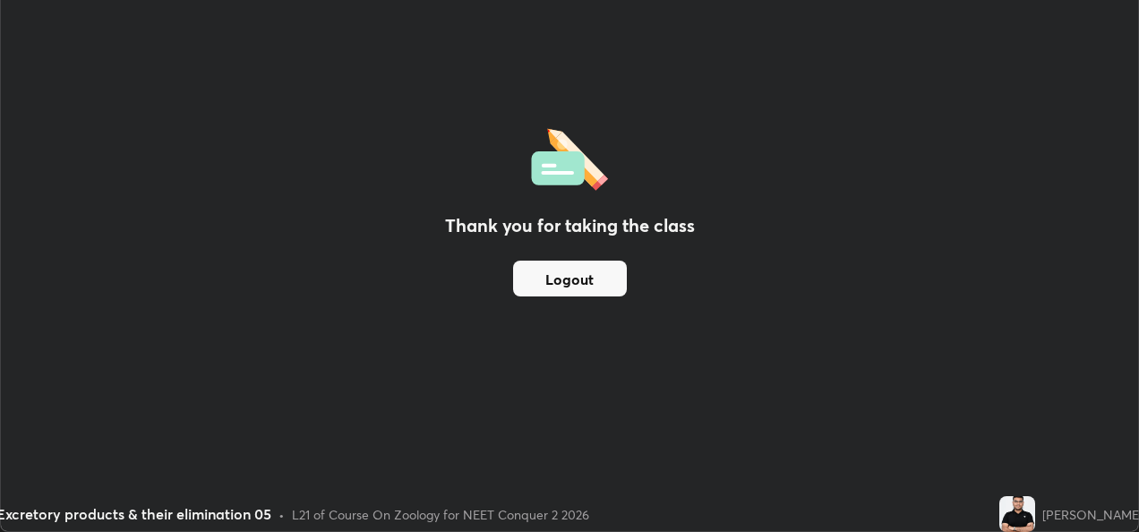
scroll to position [88982, 88375]
